Goal: Task Accomplishment & Management: Manage account settings

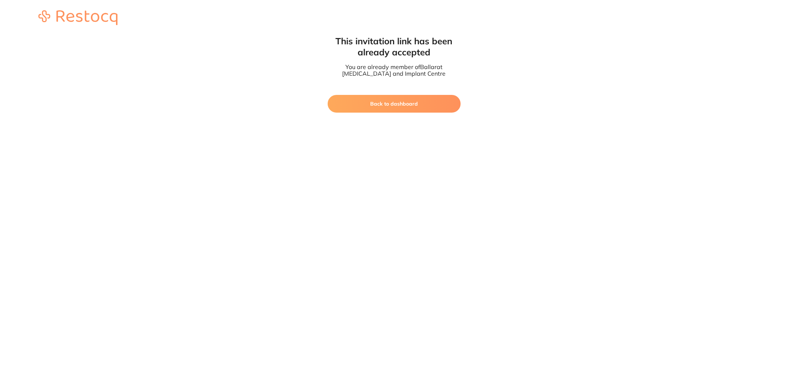
click at [379, 101] on button "Back to dashboard" at bounding box center [394, 104] width 133 height 18
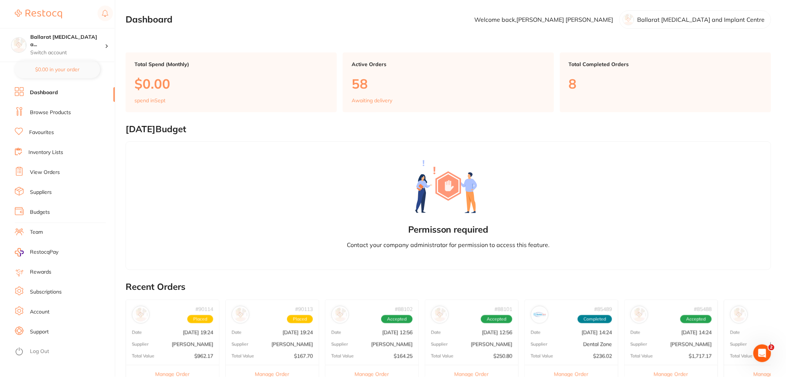
click at [47, 113] on link "Browse Products" at bounding box center [50, 112] width 41 height 7
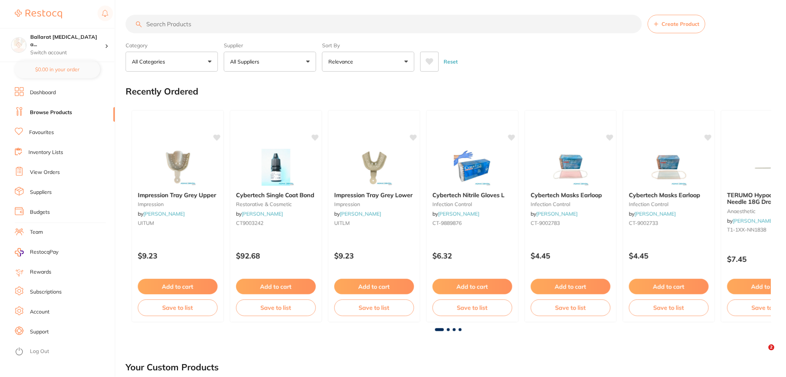
click at [178, 28] on input "search" at bounding box center [384, 24] width 516 height 18
type input "h"
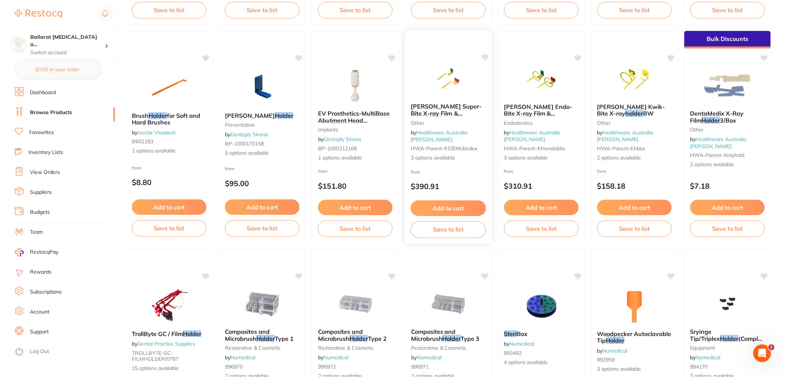
scroll to position [410, 0]
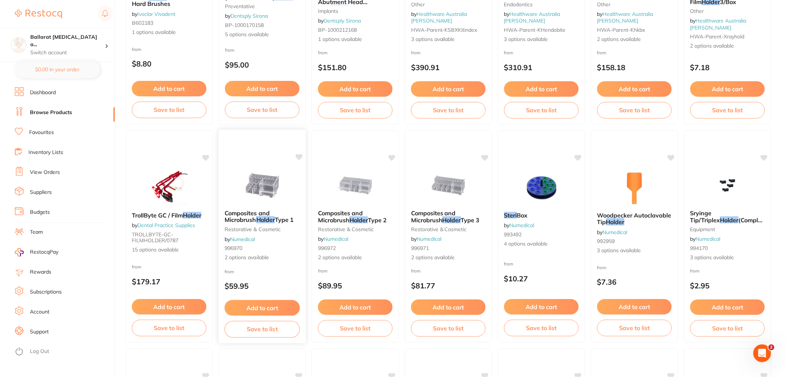
type input "steri pouch holder"
click at [253, 188] on img at bounding box center [262, 185] width 48 height 37
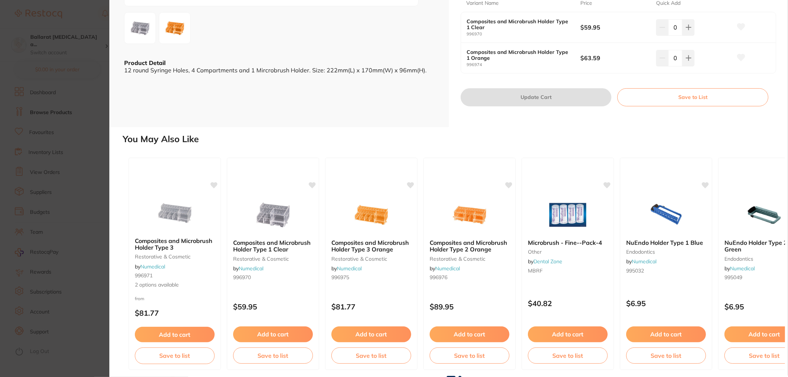
scroll to position [159, 0]
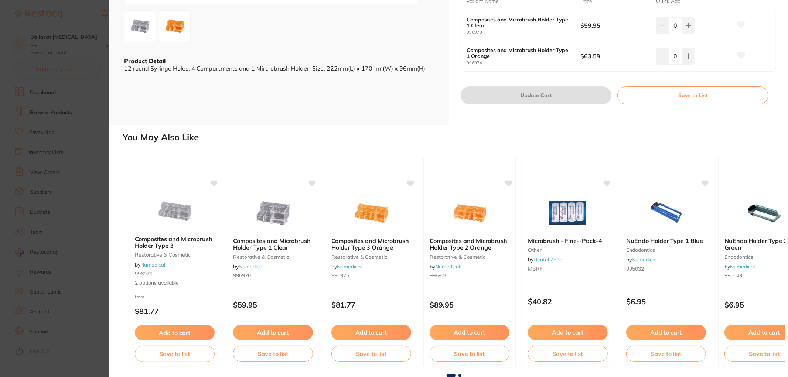
drag, startPoint x: 45, startPoint y: 194, endPoint x: 172, endPoint y: 211, distance: 127.4
click at [45, 194] on section "Composites and Microbrush Holder Type 1 restorative & cosmetic by Numedical Pro…" at bounding box center [394, 188] width 788 height 377
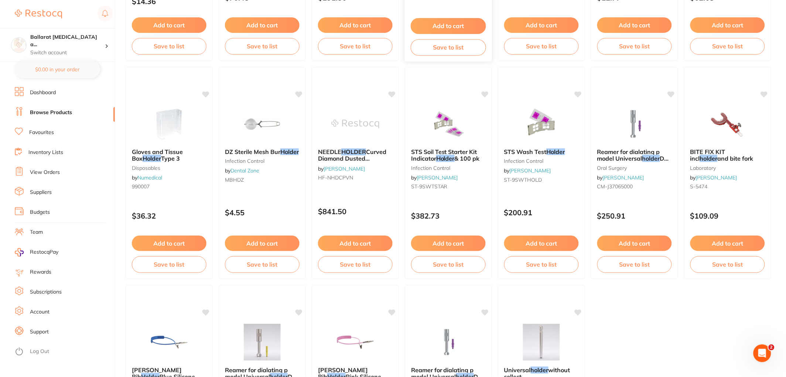
scroll to position [1354, 0]
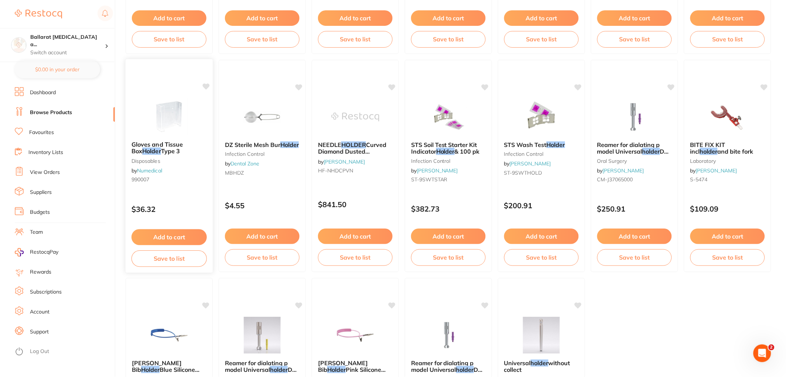
click at [165, 121] on img at bounding box center [169, 116] width 48 height 37
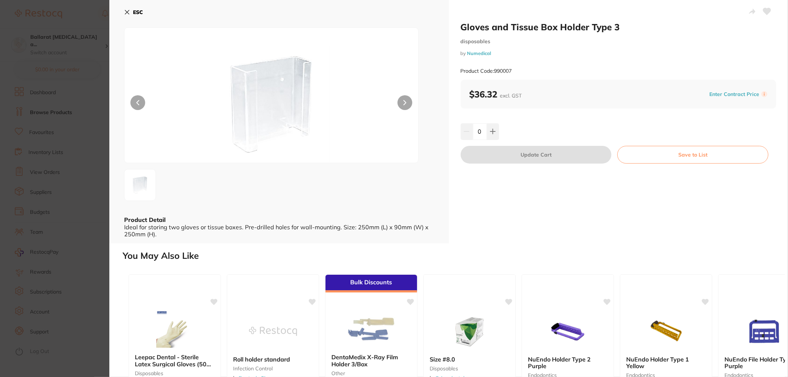
click at [403, 100] on button at bounding box center [405, 102] width 15 height 15
click at [403, 102] on icon at bounding box center [404, 102] width 3 height 5
click at [76, 129] on section "Gloves and Tissue Box Holder Type 3 disposables by Numedical Product Code: 9900…" at bounding box center [394, 188] width 788 height 377
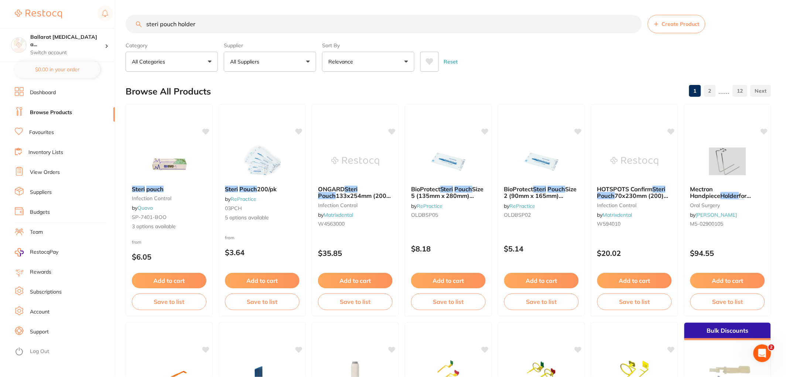
drag, startPoint x: 252, startPoint y: 31, endPoint x: 75, endPoint y: 25, distance: 177.1
click at [75, 25] on div "$1,140.33 Ballarat [MEDICAL_DATA] a... Switch account Ballarat [MEDICAL_DATA] a…" at bounding box center [393, 188] width 786 height 377
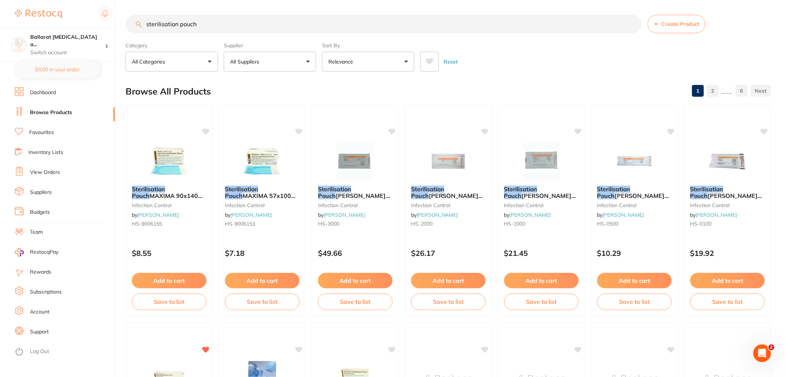
click at [248, 21] on input "sterilisation pouch" at bounding box center [384, 24] width 516 height 18
drag, startPoint x: 198, startPoint y: 25, endPoint x: 153, endPoint y: 16, distance: 45.9
click at [153, 16] on input "sterilisation pouch organiser" at bounding box center [384, 24] width 516 height 18
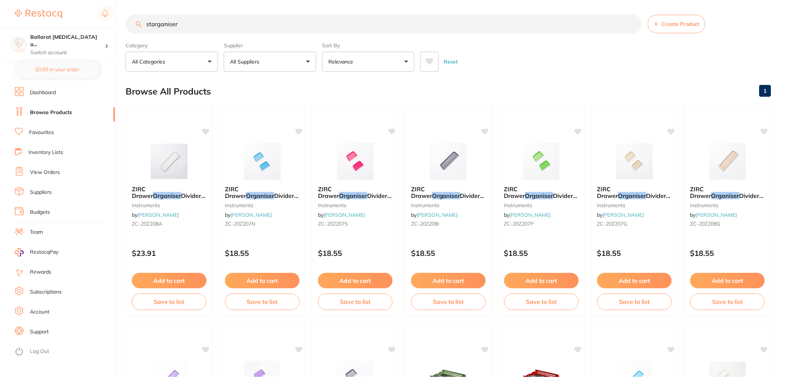
drag, startPoint x: 150, startPoint y: 23, endPoint x: 128, endPoint y: 23, distance: 22.2
click at [128, 23] on input "storganiser" at bounding box center [384, 24] width 516 height 18
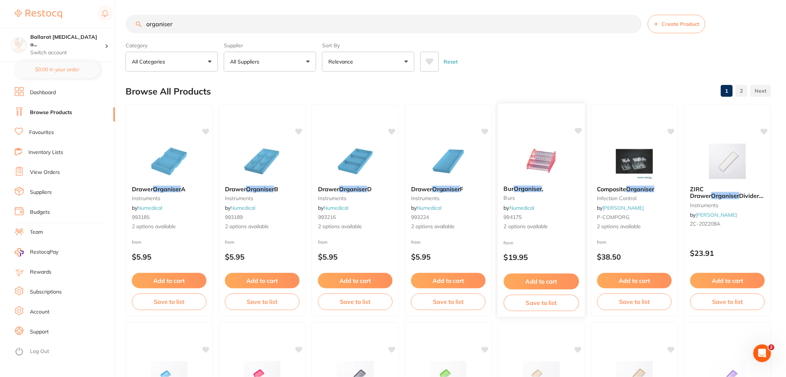
click at [534, 171] on img at bounding box center [541, 160] width 48 height 37
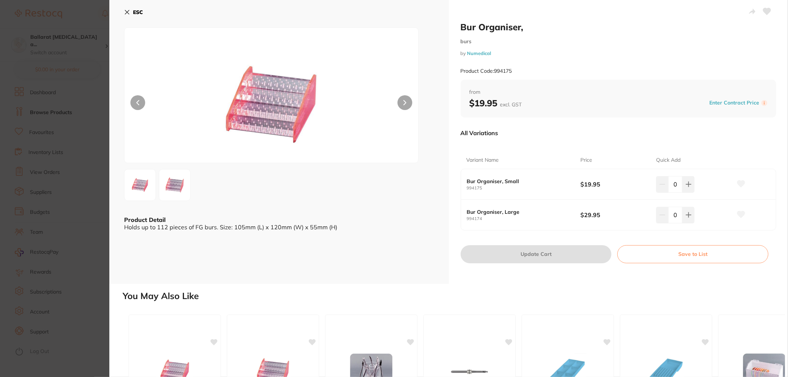
click at [63, 182] on section "Bur Organiser, burs by Numedical Product Code: 994175 ESC Product Detail Holds …" at bounding box center [394, 188] width 788 height 377
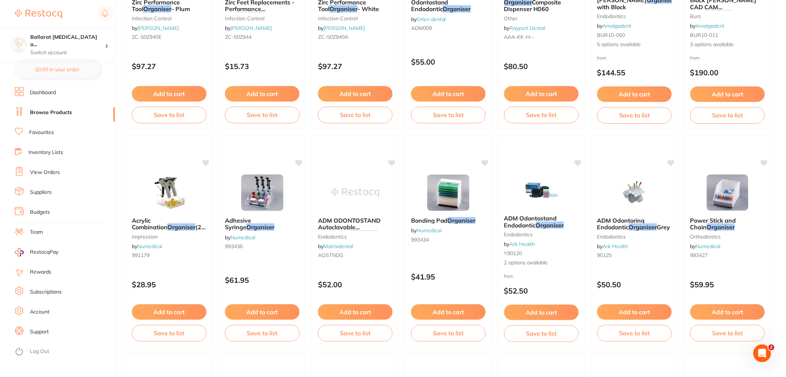
scroll to position [1074, 0]
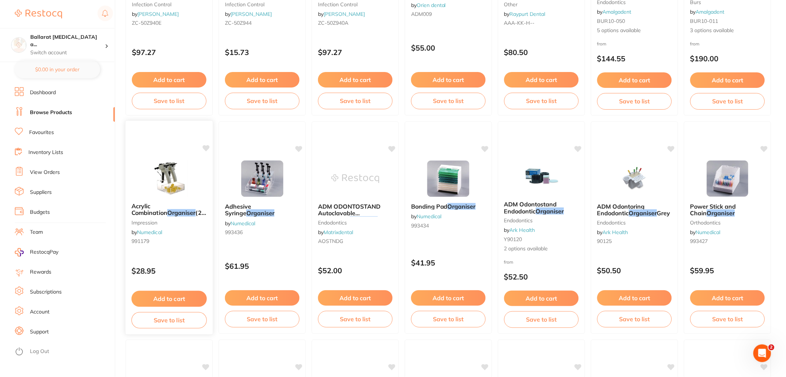
click at [171, 180] on img at bounding box center [169, 178] width 48 height 37
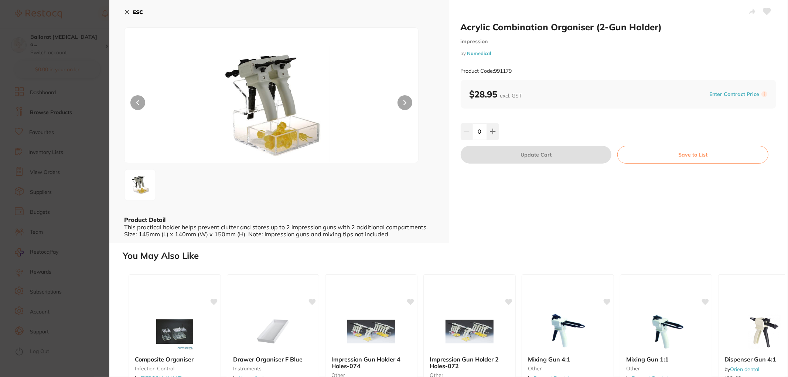
click at [404, 101] on icon at bounding box center [405, 102] width 2 height 4
click at [403, 105] on button at bounding box center [405, 102] width 15 height 15
click at [69, 186] on section "Acrylic Combination Organiser (2-Gun Holder) impression by Numedical Product Co…" at bounding box center [394, 188] width 788 height 377
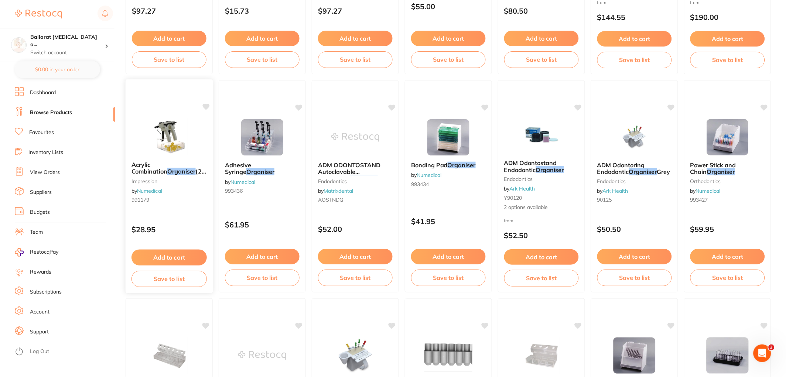
click at [177, 142] on img at bounding box center [169, 136] width 48 height 37
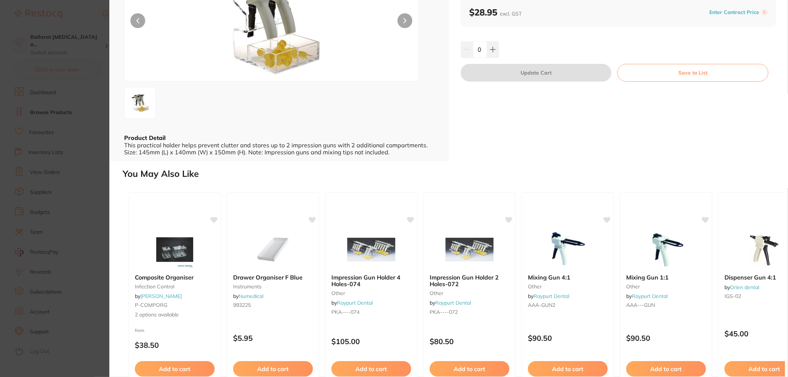
click at [78, 225] on section "Acrylic Combination Organiser (2-Gun Holder) impression by Numedical Product Co…" at bounding box center [394, 188] width 788 height 377
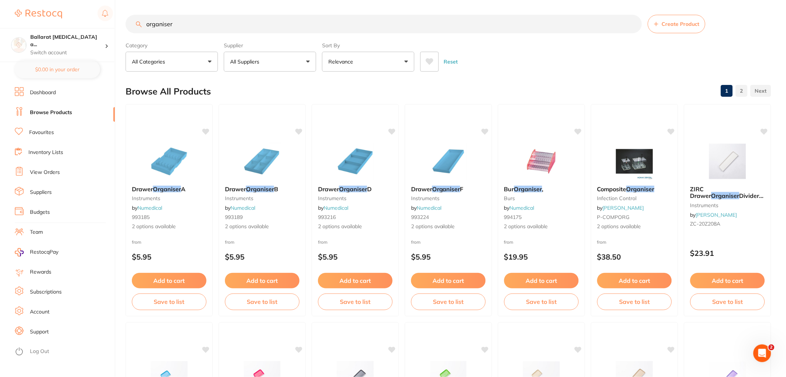
drag, startPoint x: 198, startPoint y: 26, endPoint x: 0, endPoint y: -39, distance: 208.2
click at [0, 0] on html "$1,140.33 Ballarat [MEDICAL_DATA] a... Switch account Ballarat [MEDICAL_DATA] a…" at bounding box center [393, 188] width 786 height 377
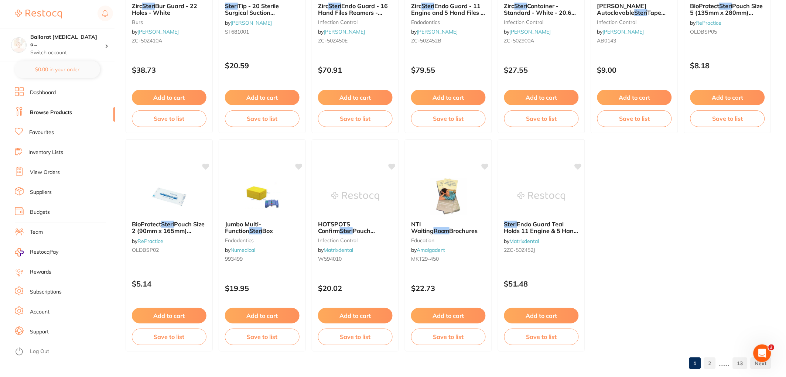
scroll to position [1506, 0]
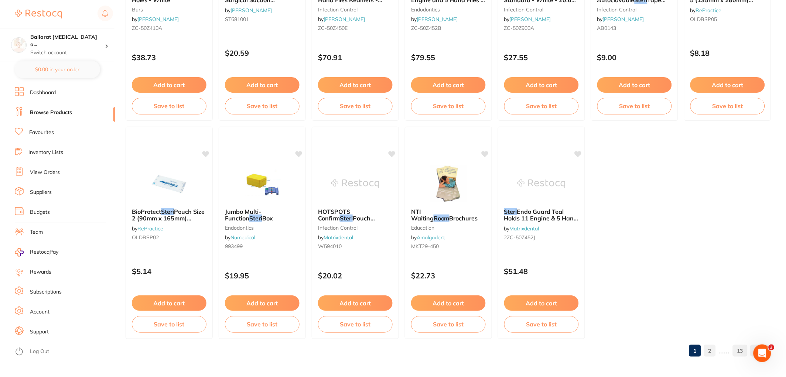
type input "steri room"
click at [41, 94] on link "Dashboard" at bounding box center [43, 92] width 26 height 7
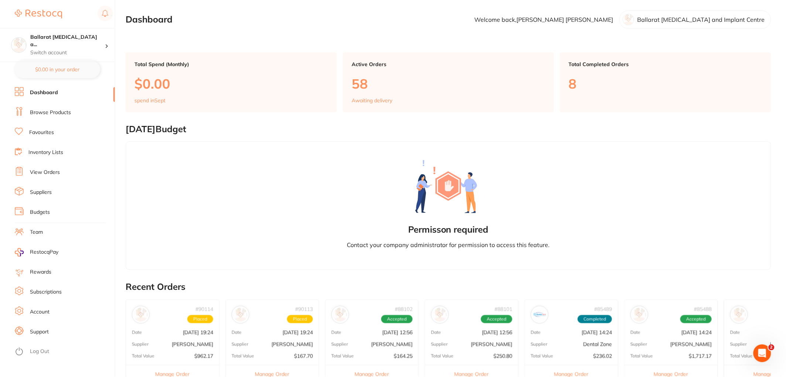
click at [36, 112] on link "Browse Products" at bounding box center [50, 112] width 41 height 7
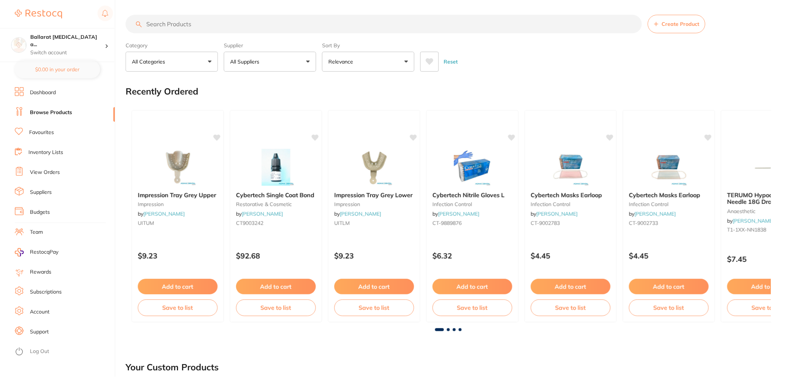
click at [150, 65] on button "All Categories" at bounding box center [172, 62] width 92 height 20
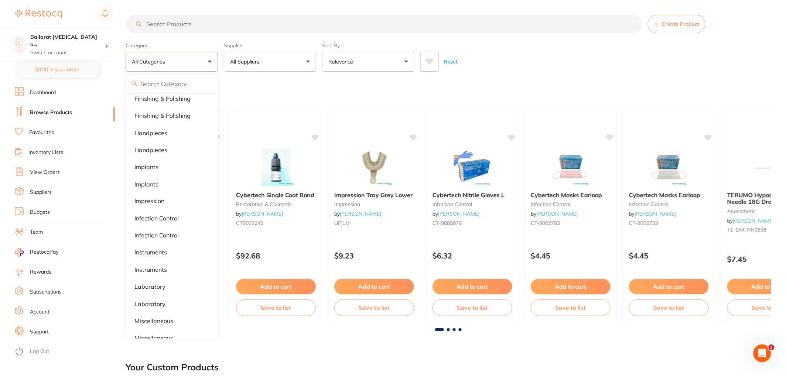
scroll to position [328, 0]
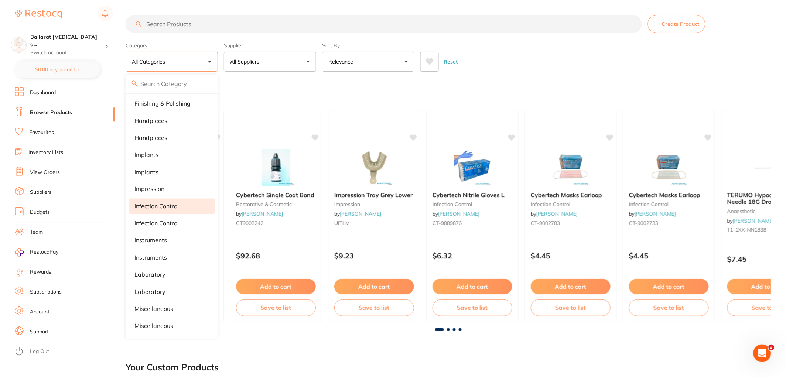
click at [159, 205] on p "infection control" at bounding box center [156, 206] width 44 height 7
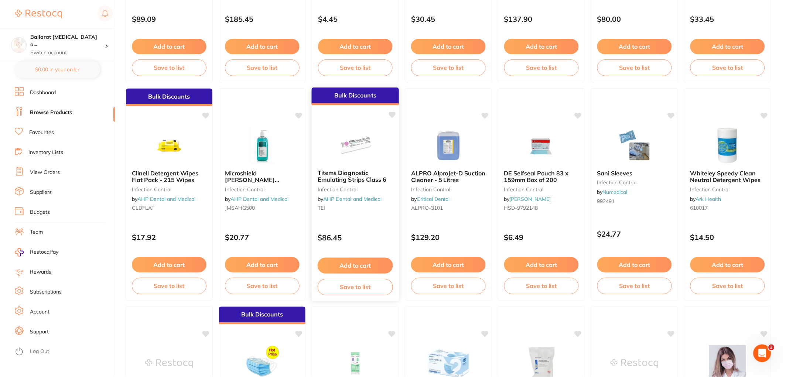
scroll to position [1108, 0]
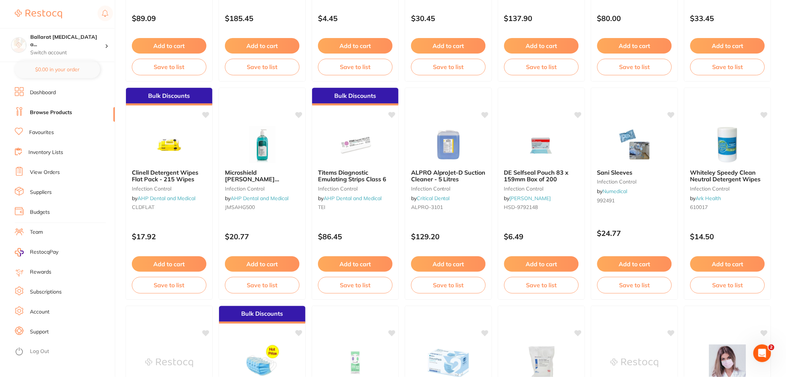
click at [34, 89] on link "Dashboard" at bounding box center [43, 92] width 26 height 7
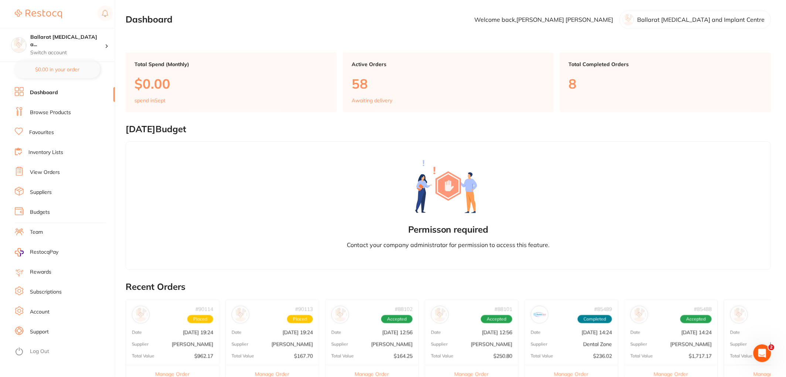
click at [42, 172] on link "View Orders" at bounding box center [45, 172] width 30 height 7
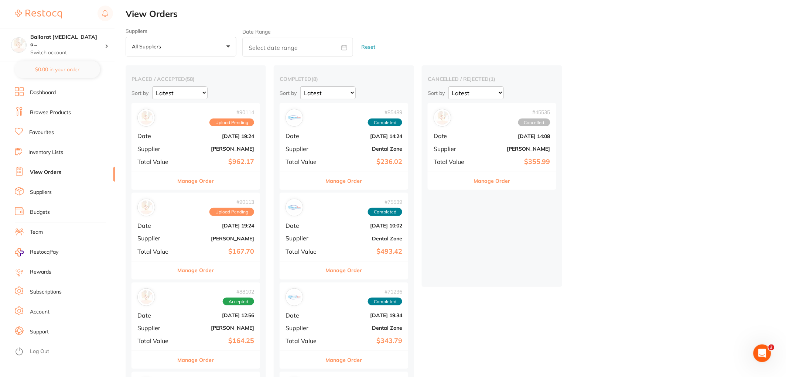
click at [198, 184] on button "Manage Order" at bounding box center [196, 181] width 37 height 18
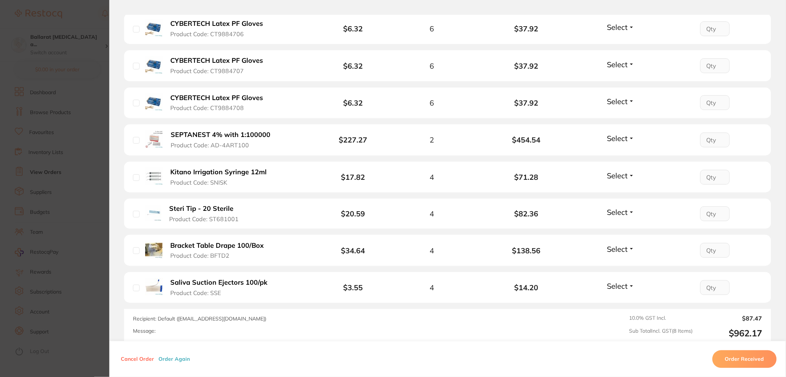
scroll to position [287, 0]
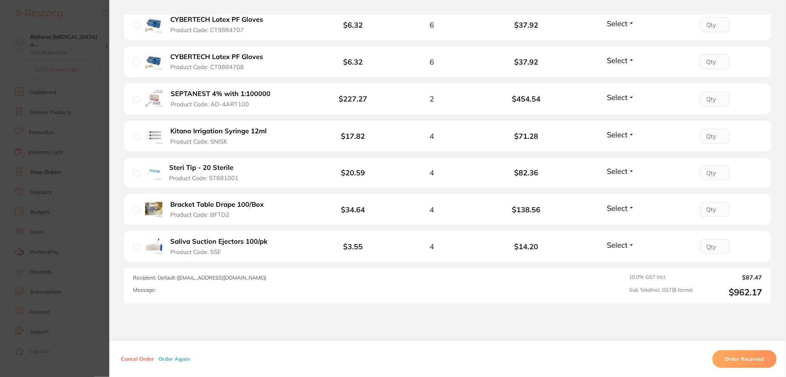
click at [85, 152] on section "Order ID: Restocq- 90114 Order Information Upload Pending Order Date [DATE] 19:…" at bounding box center [393, 188] width 786 height 377
